Goal: Information Seeking & Learning: Learn about a topic

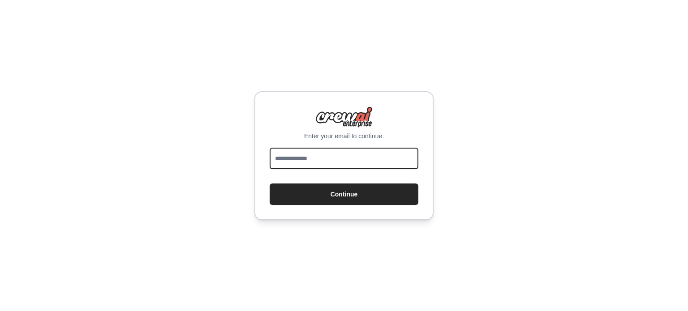
click at [332, 161] on input "email" at bounding box center [344, 158] width 149 height 21
type input "**********"
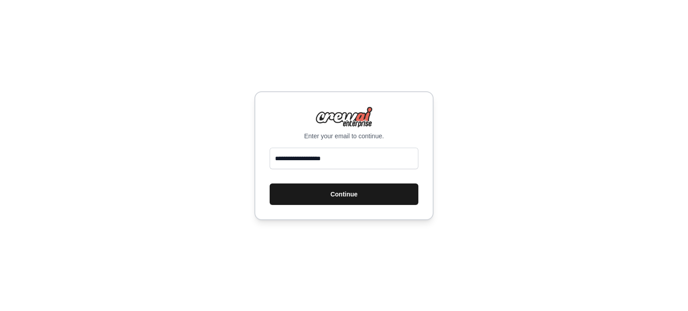
click at [332, 199] on button "Continue" at bounding box center [344, 194] width 149 height 21
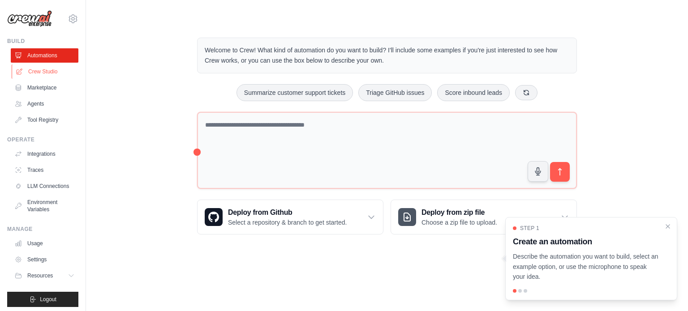
click at [45, 73] on link "Crew Studio" at bounding box center [46, 71] width 68 height 14
click at [39, 70] on link "Crew Studio" at bounding box center [46, 71] width 68 height 14
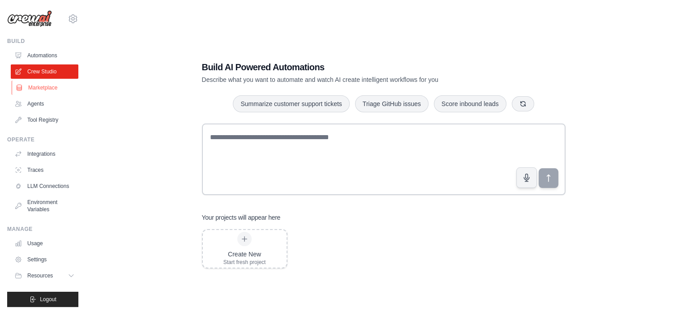
click at [37, 87] on link "Marketplace" at bounding box center [46, 88] width 68 height 14
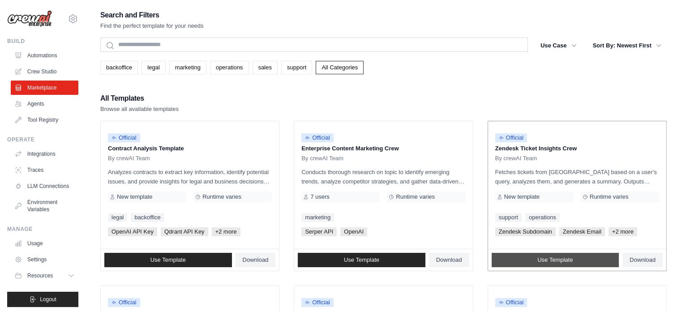
click at [573, 259] on link "Use Template" at bounding box center [556, 260] width 128 height 14
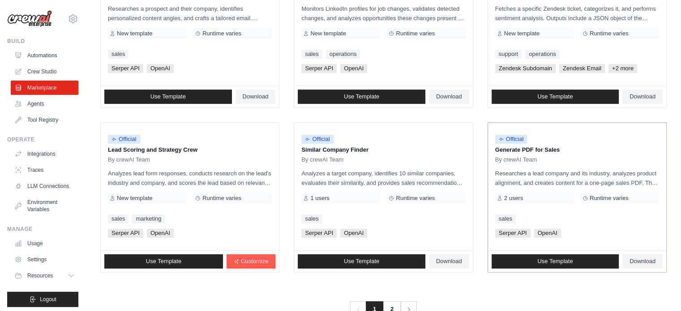
scroll to position [517, 0]
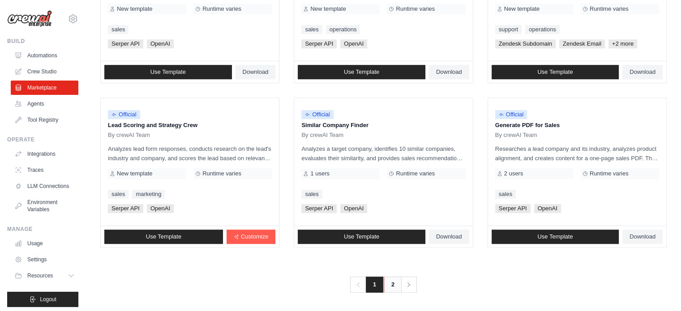
click at [393, 284] on link "2" at bounding box center [393, 285] width 18 height 16
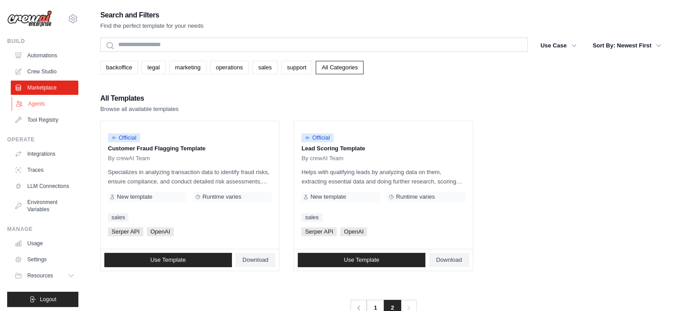
click at [40, 103] on link "Agents" at bounding box center [46, 104] width 68 height 14
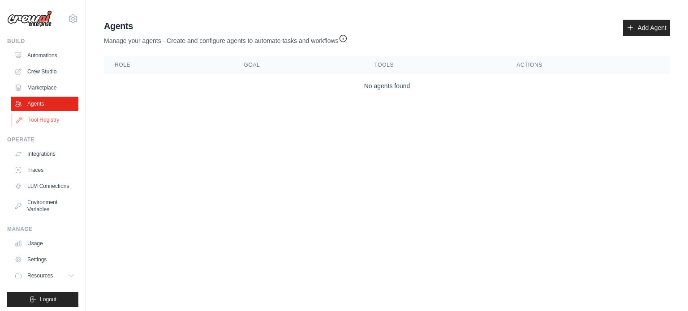
click at [42, 121] on link "Tool Registry" at bounding box center [46, 120] width 68 height 14
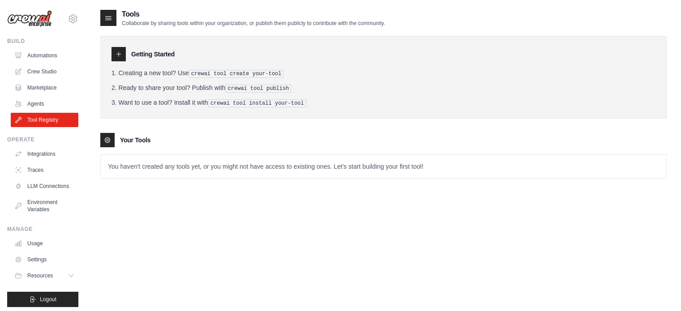
click at [119, 47] on div at bounding box center [119, 54] width 14 height 14
click at [117, 52] on icon at bounding box center [118, 54] width 7 height 7
click at [39, 155] on link "Integrations" at bounding box center [46, 154] width 68 height 14
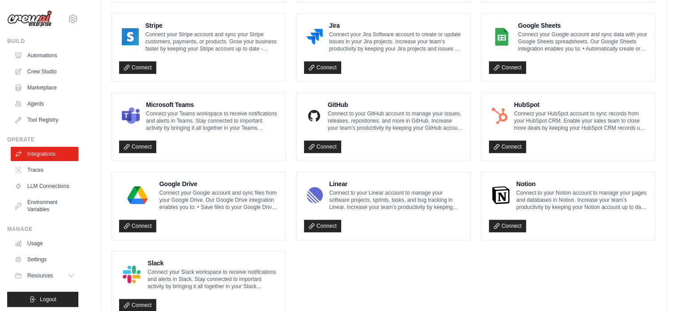
scroll to position [529, 0]
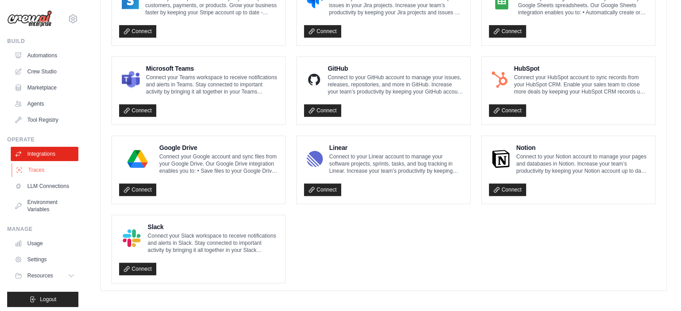
click at [43, 172] on link "Traces" at bounding box center [46, 170] width 68 height 14
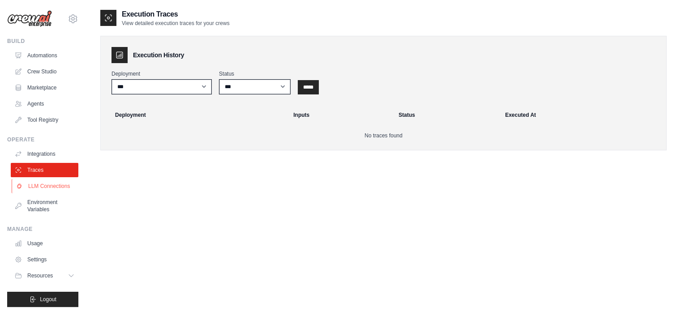
click at [42, 187] on link "LLM Connections" at bounding box center [46, 186] width 68 height 14
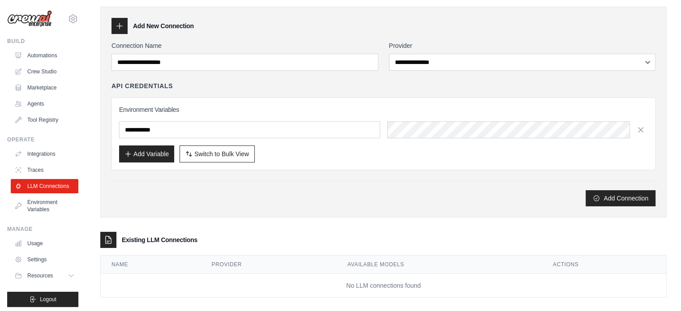
scroll to position [38, 0]
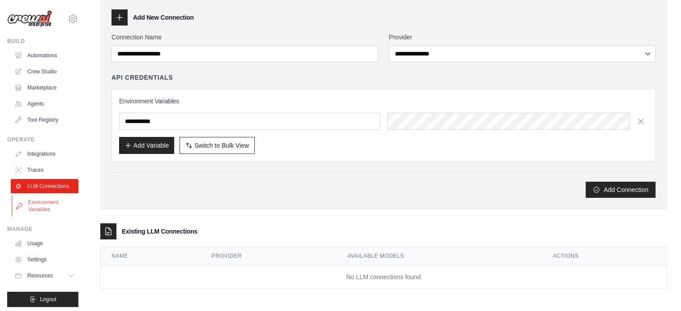
click at [54, 216] on link "Environment Variables" at bounding box center [46, 205] width 68 height 21
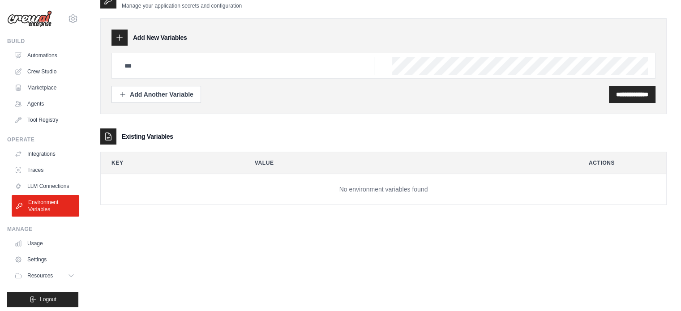
scroll to position [18, 0]
click at [39, 251] on link "Usage" at bounding box center [46, 243] width 68 height 14
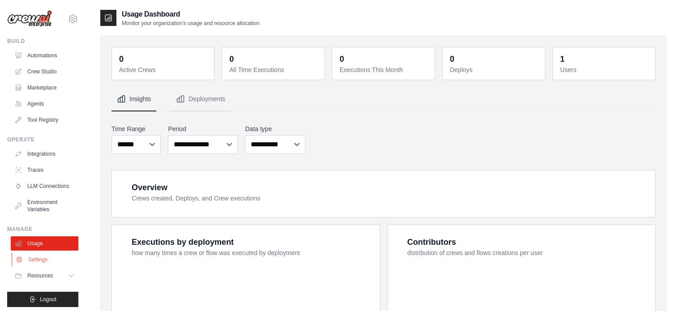
click at [42, 267] on link "Settings" at bounding box center [46, 260] width 68 height 14
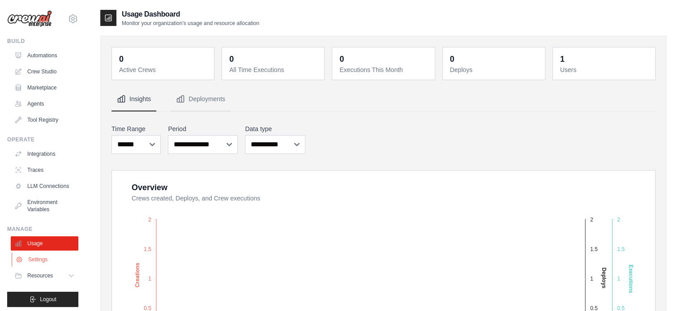
scroll to position [6, 0]
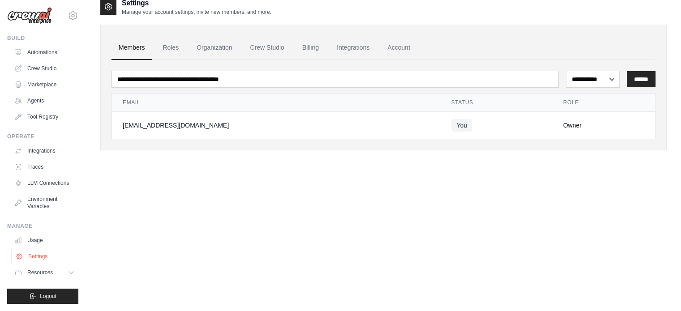
scroll to position [18, 0]
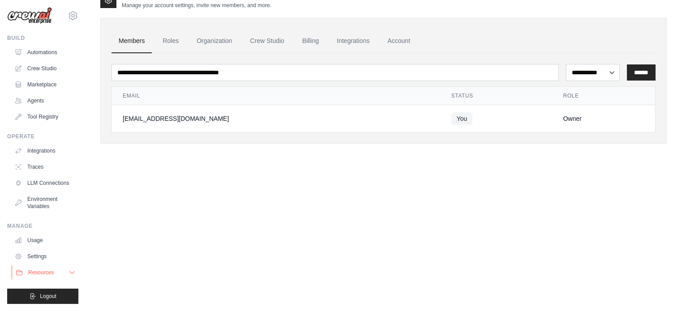
click at [37, 275] on span "Resources" at bounding box center [41, 272] width 26 height 7
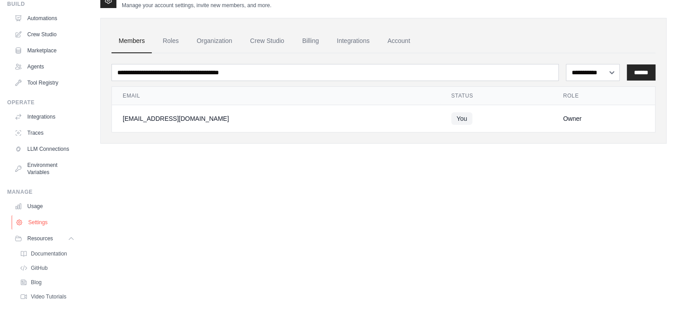
scroll to position [67, 0]
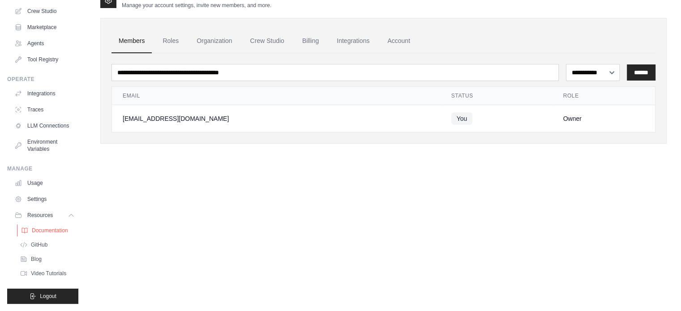
click at [56, 234] on span "Documentation" at bounding box center [50, 230] width 36 height 7
click at [38, 272] on span "Video Tutorials" at bounding box center [49, 273] width 35 height 7
click at [51, 272] on span "Video Tutorials" at bounding box center [49, 273] width 35 height 7
